Goal: Find specific page/section: Find specific page/section

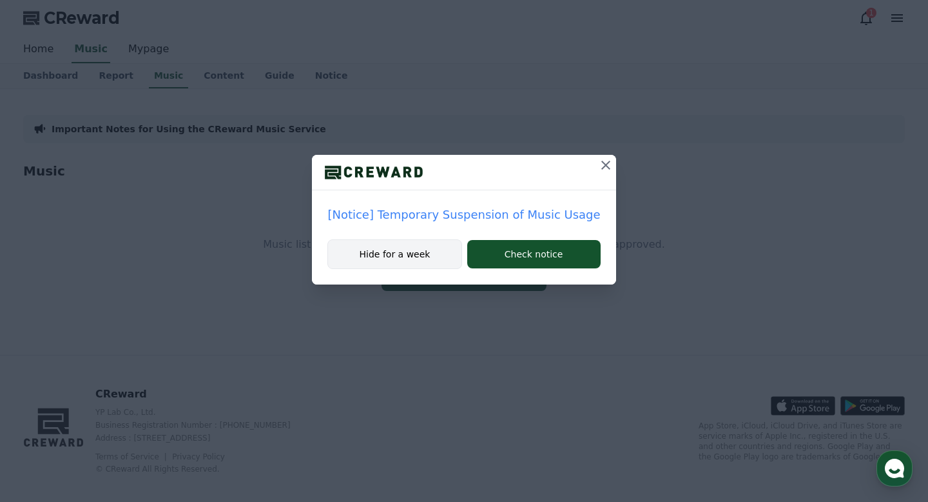
click at [425, 253] on button "Hide for a week" at bounding box center [394, 254] width 134 height 30
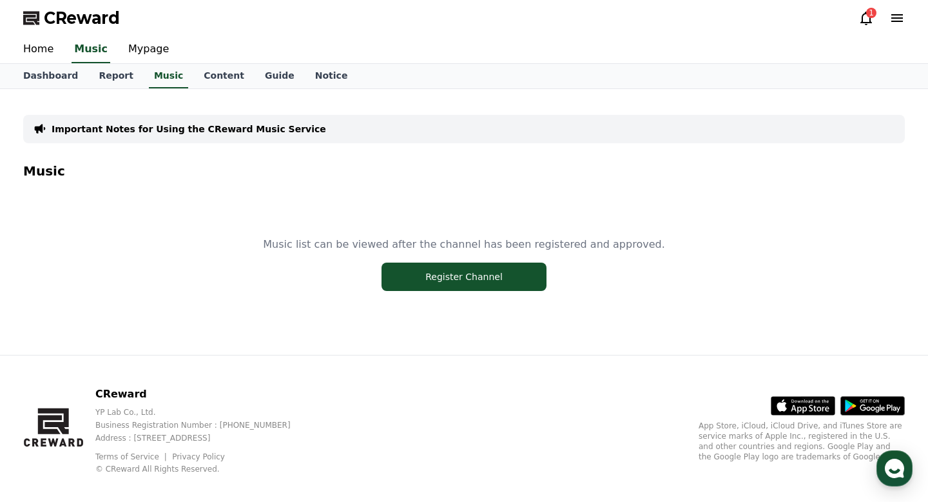
click at [870, 17] on div "1" at bounding box center [871, 13] width 10 height 10
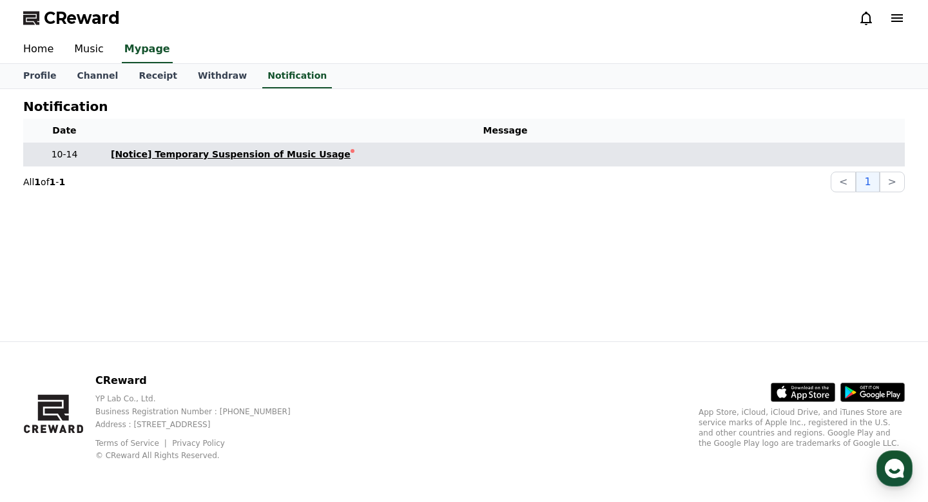
click at [306, 148] on div "[Notice] Temporary Suspension of Music Usage" at bounding box center [231, 155] width 240 height 14
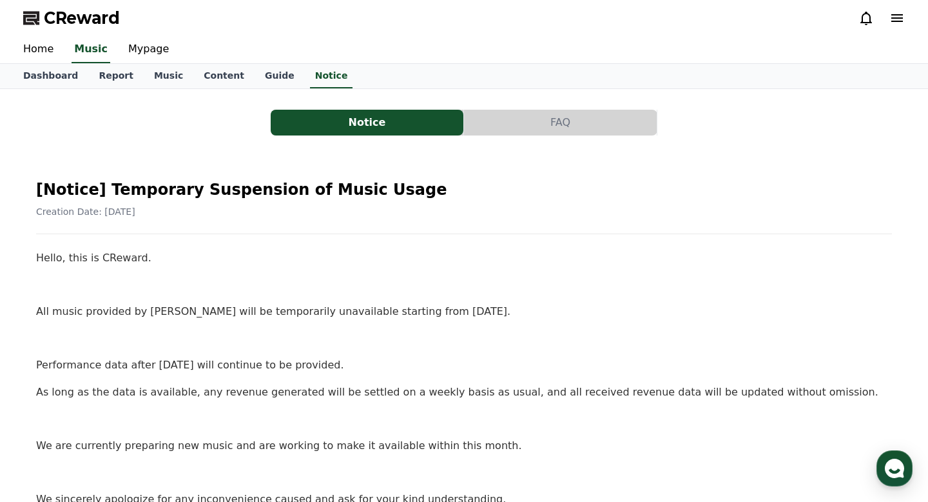
click at [905, 20] on div "CReward" at bounding box center [464, 18] width 902 height 36
click at [896, 19] on icon at bounding box center [897, 17] width 15 height 15
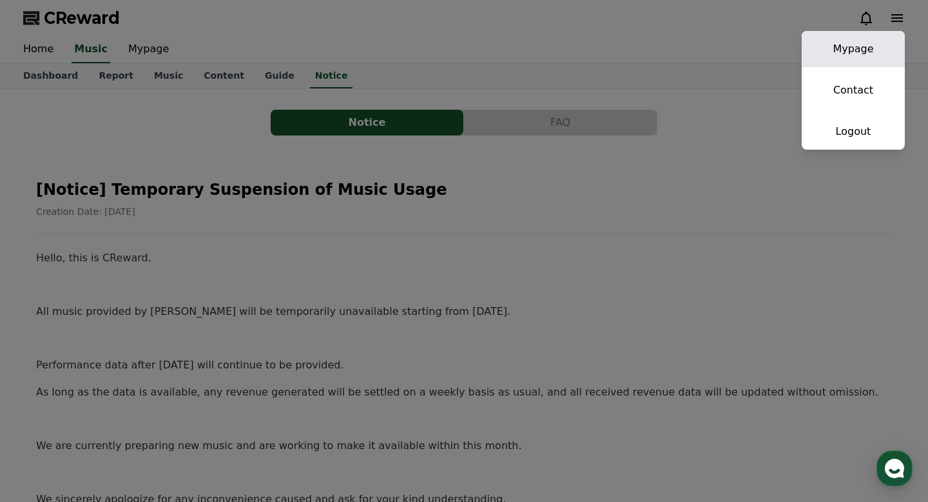
click at [871, 35] on link "Mypage" at bounding box center [853, 49] width 103 height 36
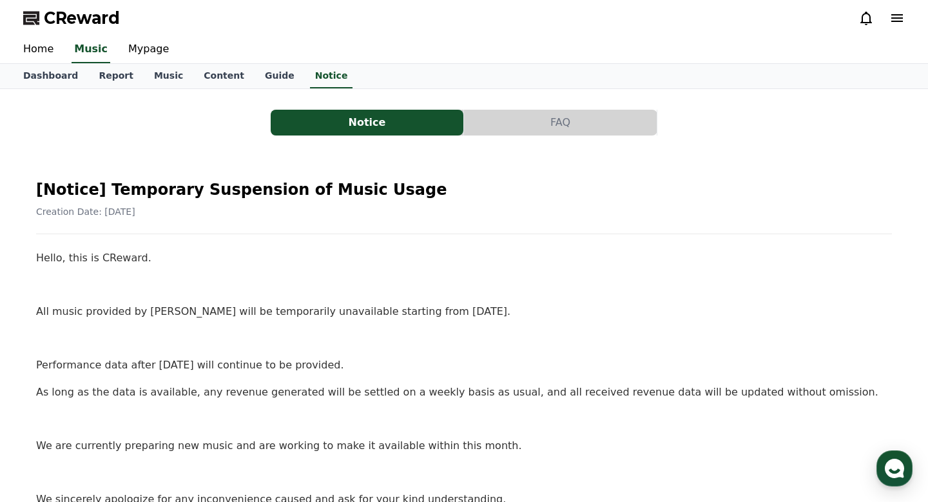
select select "**********"
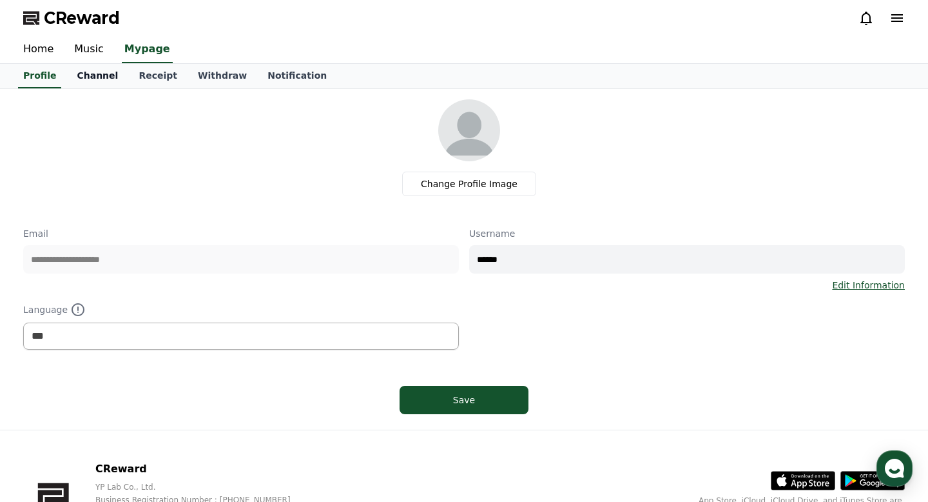
click at [100, 76] on link "Channel" at bounding box center [97, 76] width 62 height 24
